Goal: Find specific fact: Find specific fact

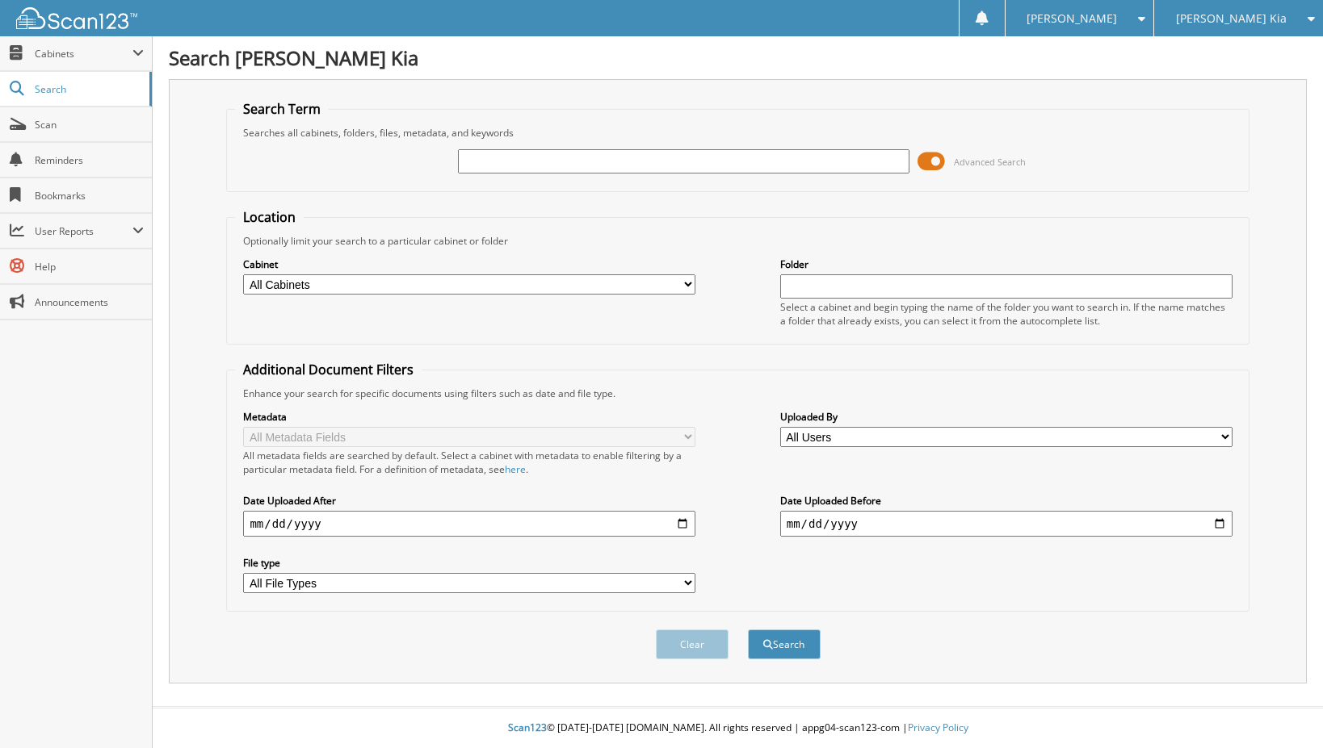
click at [677, 166] on input "text" at bounding box center [684, 161] width 452 height 24
type input "518147"
click at [748, 630] on button "Search" at bounding box center [784, 645] width 73 height 30
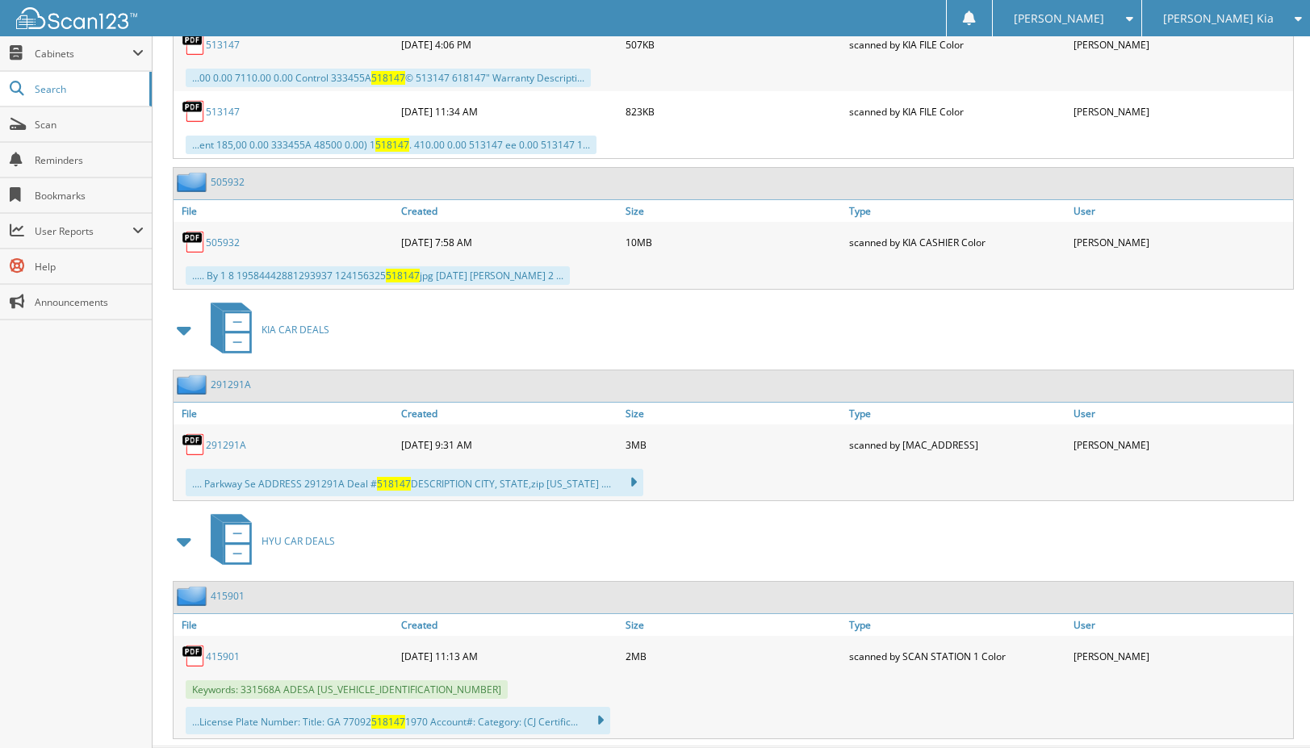
scroll to position [1031, 0]
